Goal: Navigation & Orientation: Find specific page/section

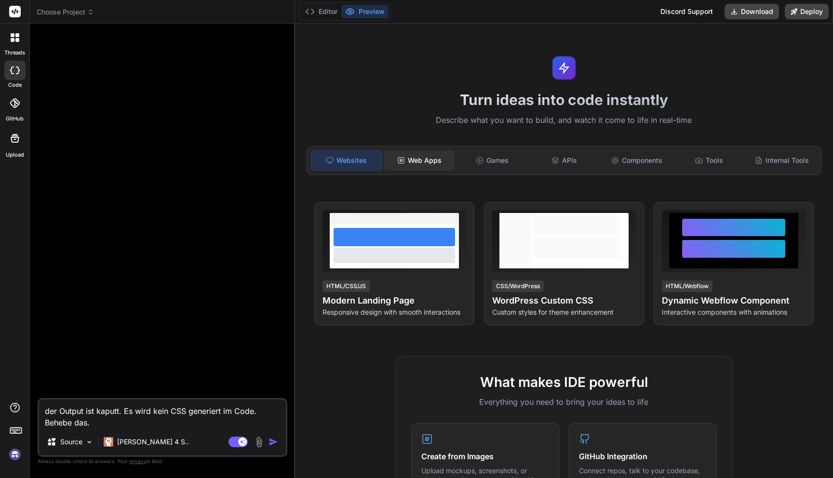
click at [439, 160] on div "Web Apps" at bounding box center [419, 160] width 70 height 20
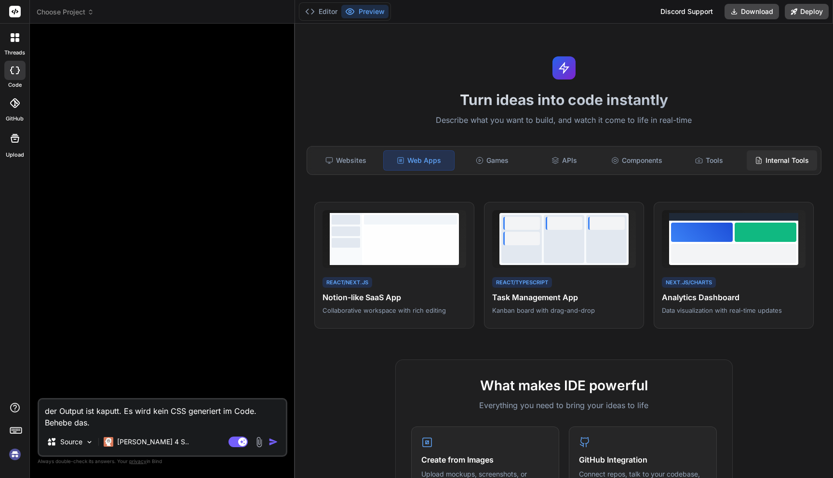
click at [797, 160] on div "Internal Tools" at bounding box center [781, 160] width 70 height 20
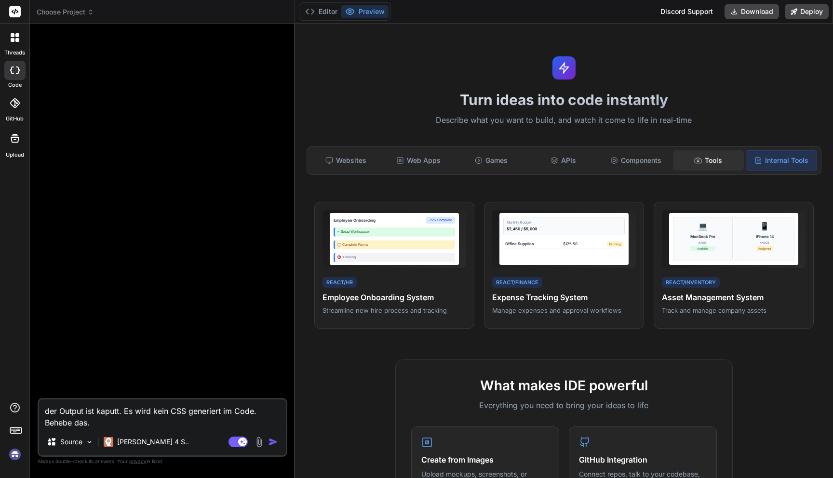
click at [713, 161] on div "Tools" at bounding box center [708, 160] width 70 height 20
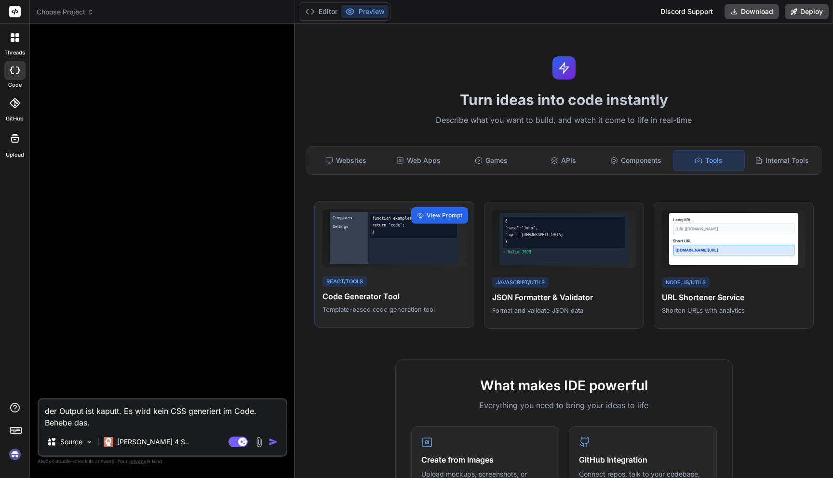
click at [438, 214] on span "View Prompt" at bounding box center [444, 215] width 36 height 9
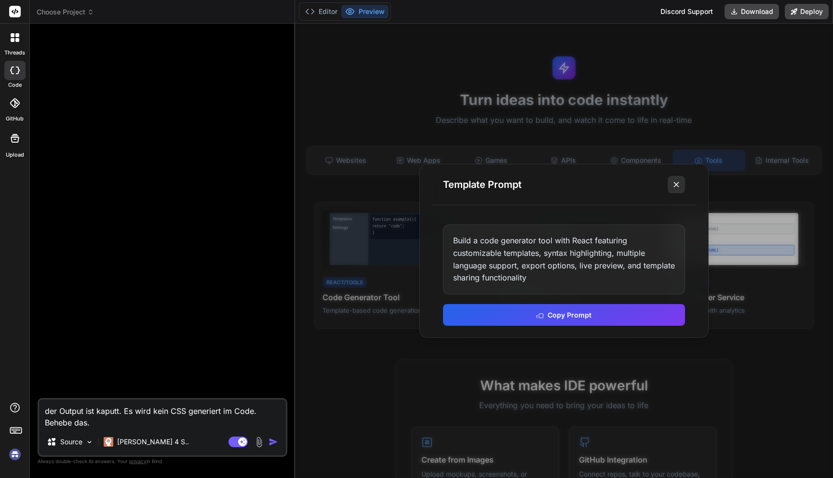
click at [679, 184] on icon at bounding box center [676, 185] width 10 height 10
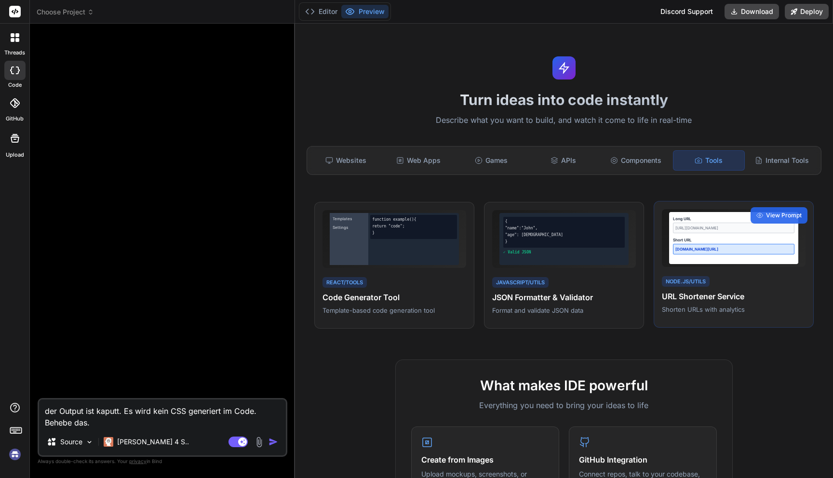
click at [729, 236] on div "Long URL [URL][DOMAIN_NAME] Short URL [DOMAIN_NAME][URL]" at bounding box center [733, 238] width 129 height 52
click at [771, 214] on span "View Prompt" at bounding box center [784, 215] width 36 height 9
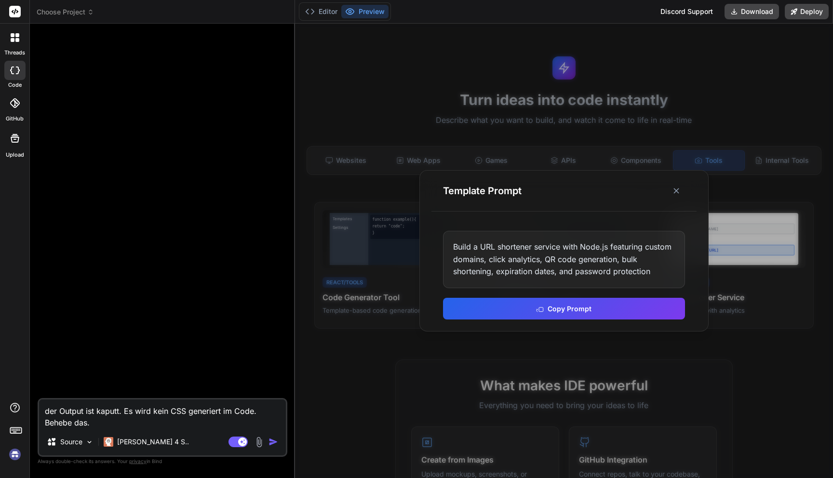
click at [626, 94] on div at bounding box center [564, 251] width 538 height 454
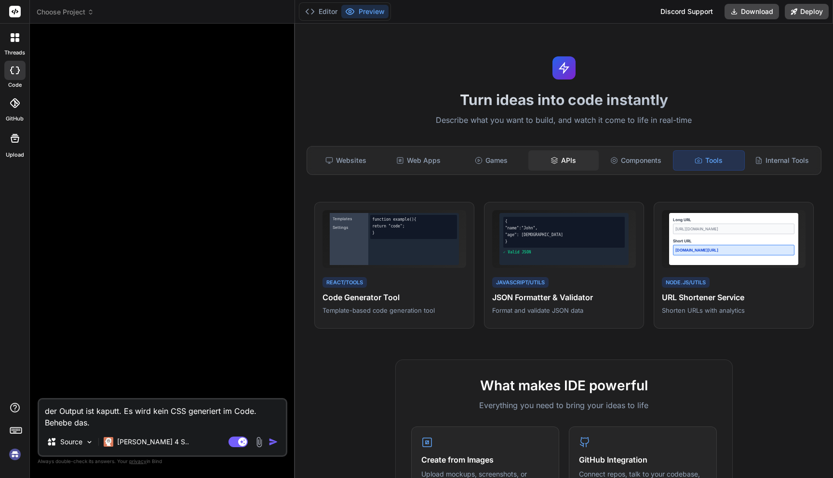
click at [564, 161] on div "APIs" at bounding box center [563, 160] width 70 height 20
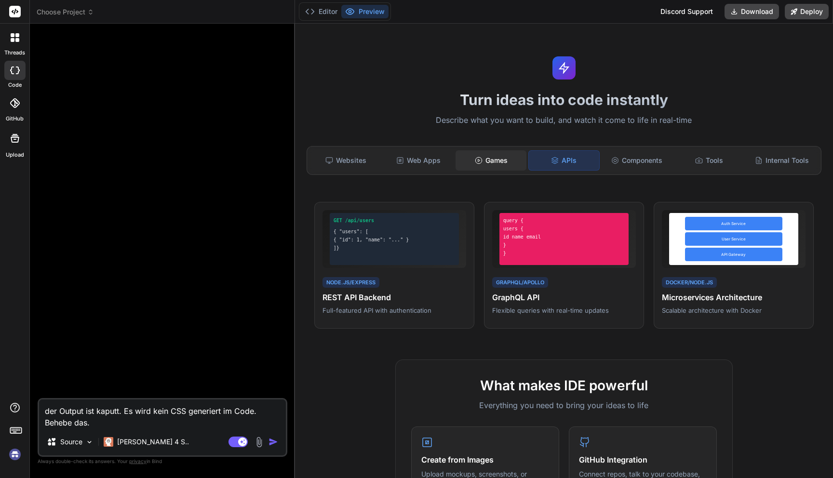
click at [516, 164] on div "Games" at bounding box center [490, 160] width 70 height 20
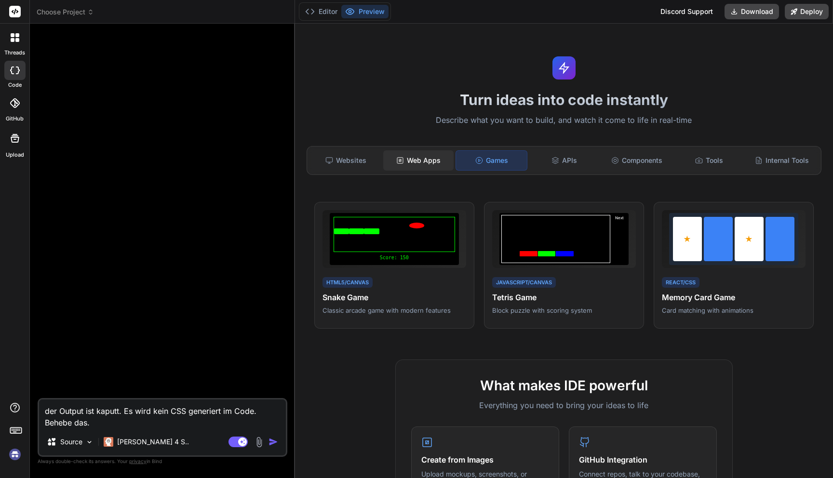
click at [427, 167] on div "Web Apps" at bounding box center [418, 160] width 70 height 20
